Goal: Information Seeking & Learning: Find specific page/section

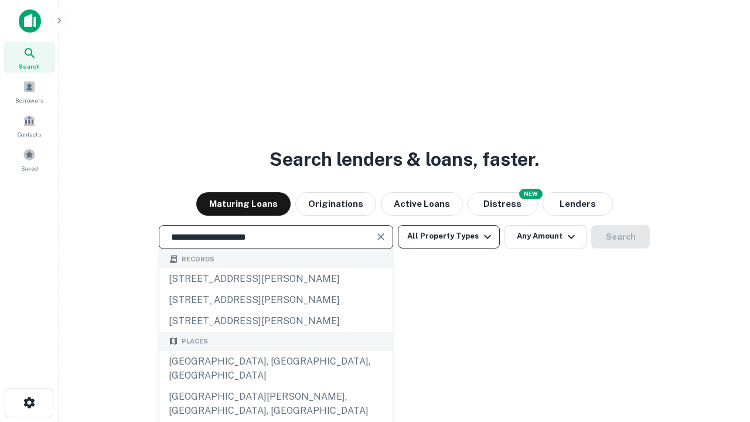
type input "**********"
click at [449, 236] on button "All Property Types" at bounding box center [449, 236] width 102 height 23
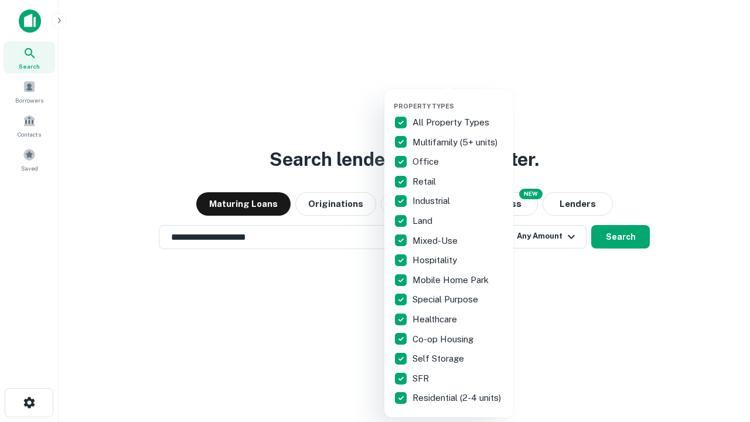
click at [458, 98] on button "button" at bounding box center [458, 98] width 129 height 1
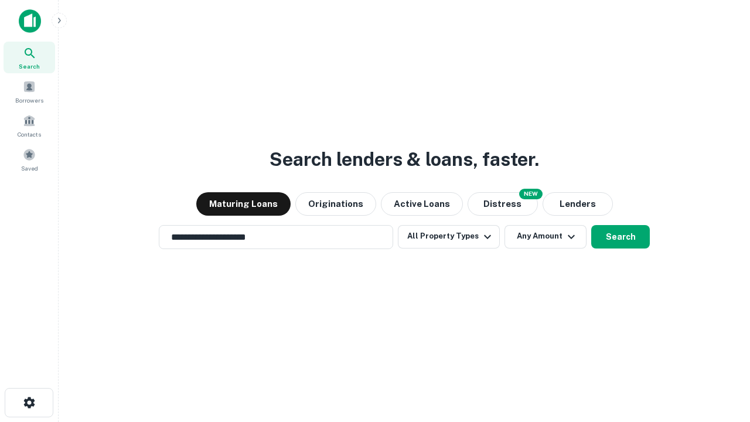
scroll to position [18, 0]
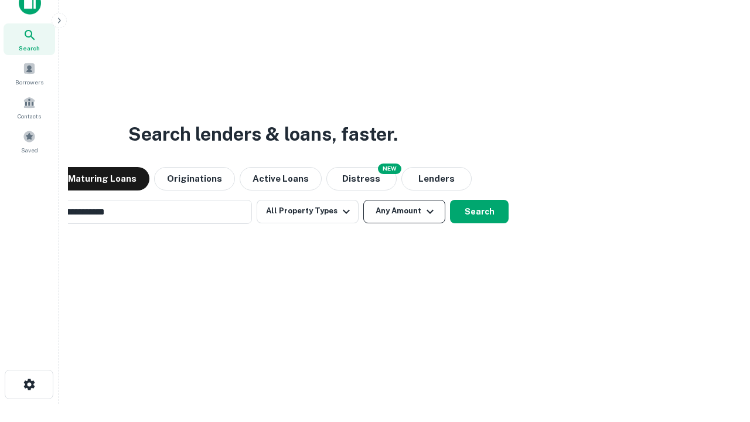
click at [363, 200] on button "Any Amount" at bounding box center [404, 211] width 82 height 23
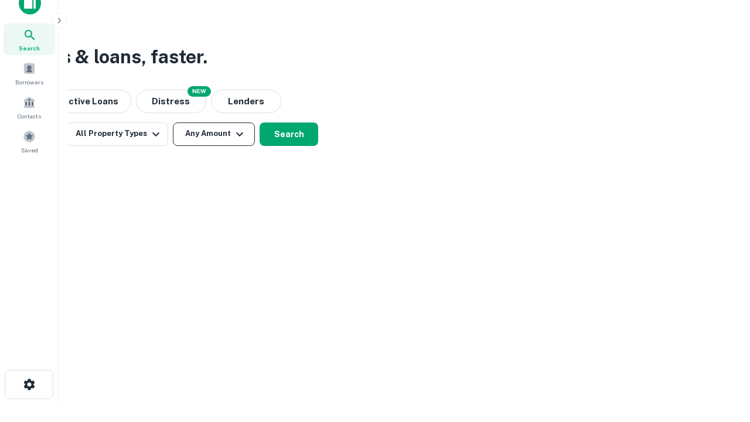
scroll to position [19, 0]
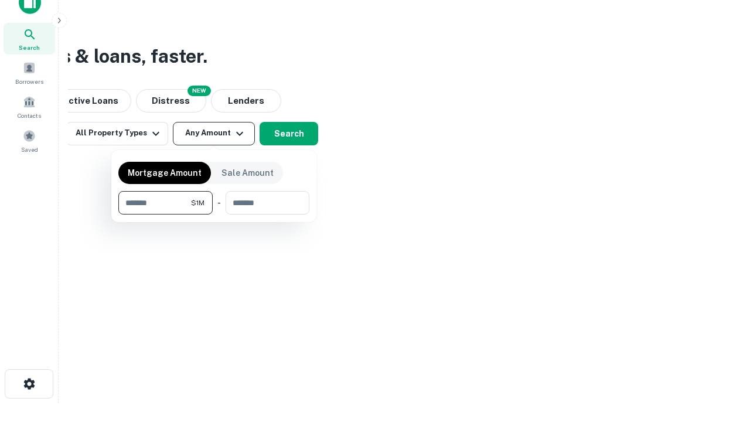
type input "*******"
click at [214, 214] on button "button" at bounding box center [213, 214] width 191 height 1
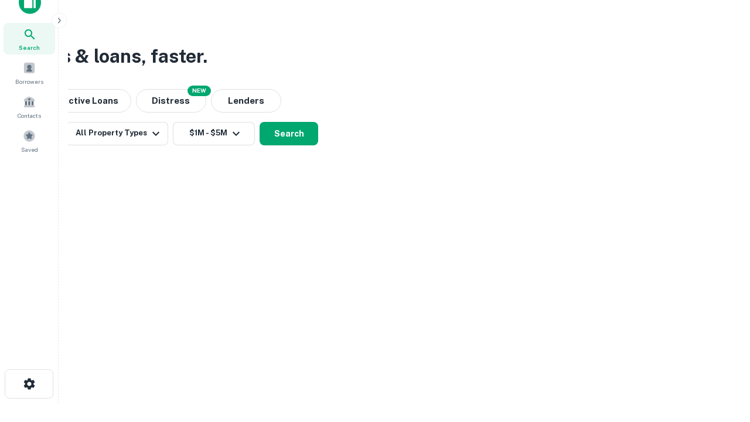
scroll to position [18, 0]
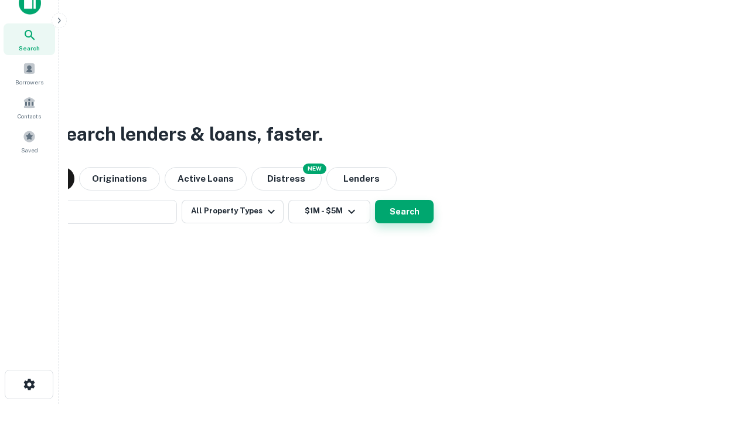
click at [375, 200] on button "Search" at bounding box center [404, 211] width 59 height 23
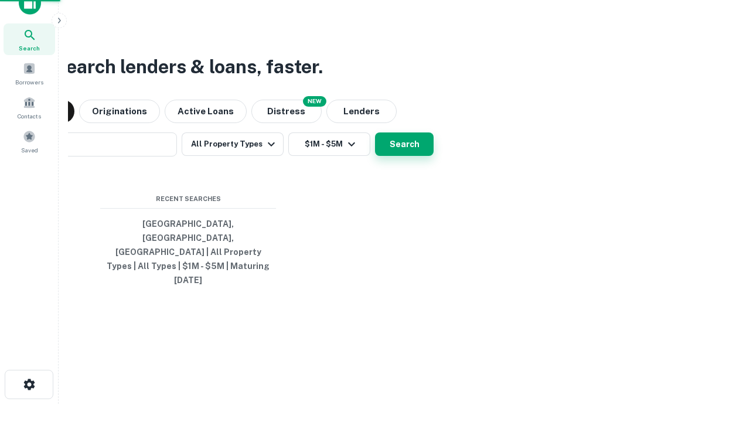
scroll to position [19, 0]
